Goal: Task Accomplishment & Management: Use online tool/utility

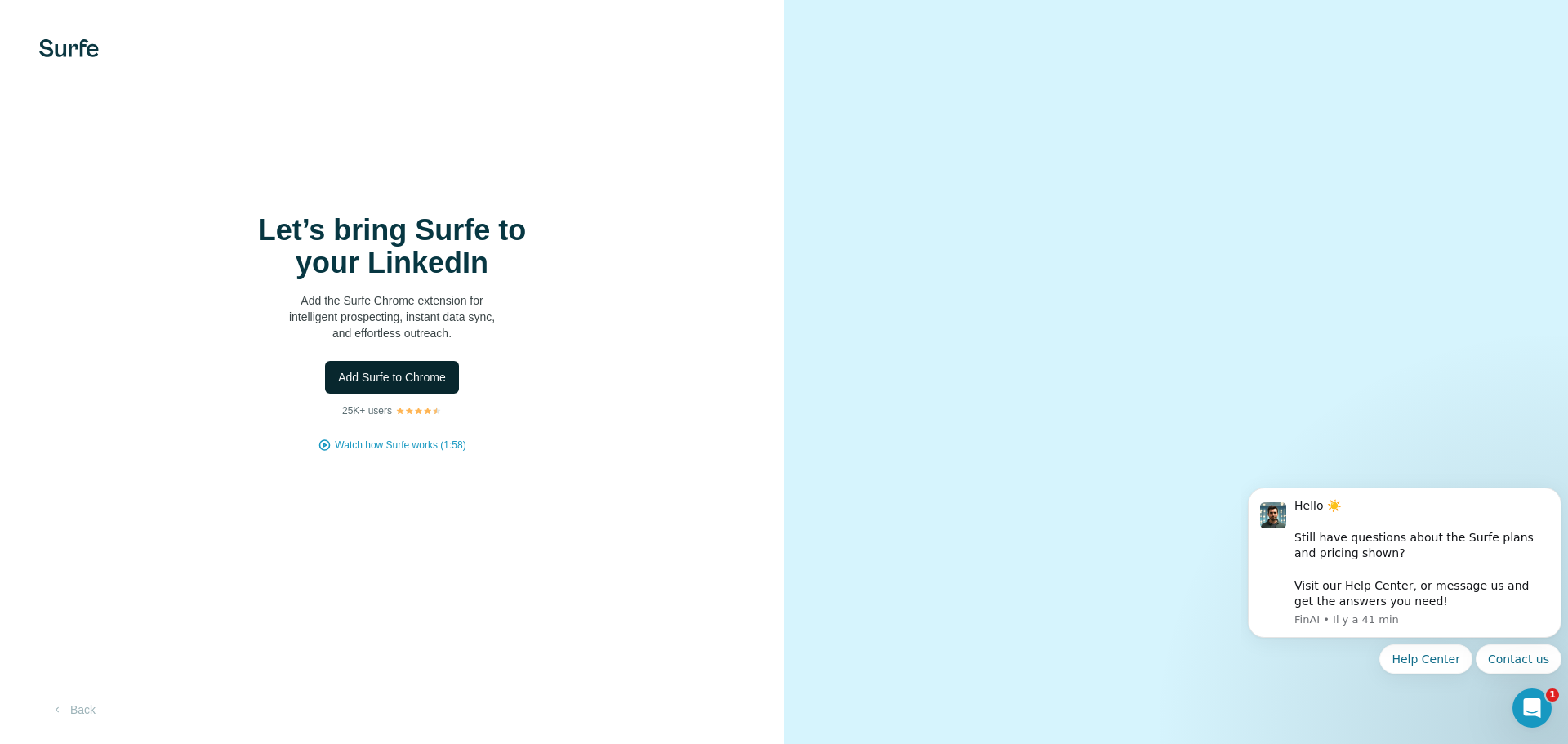
click at [390, 370] on span "Add Surfe to Chrome" at bounding box center [392, 377] width 108 height 16
